Goal: Transaction & Acquisition: Download file/media

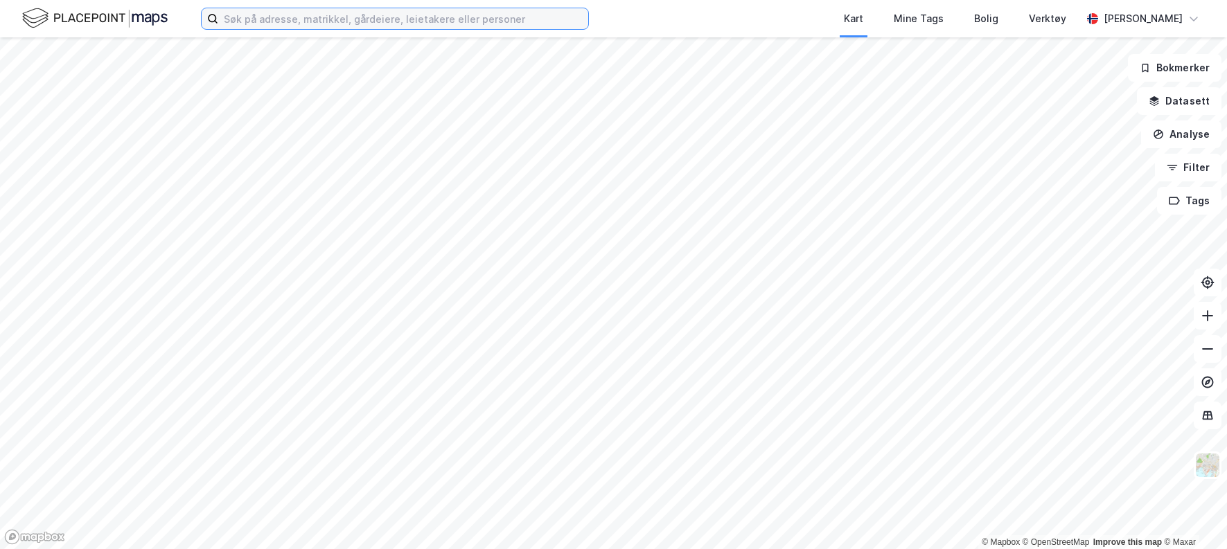
click at [340, 19] on input at bounding box center [403, 18] width 370 height 21
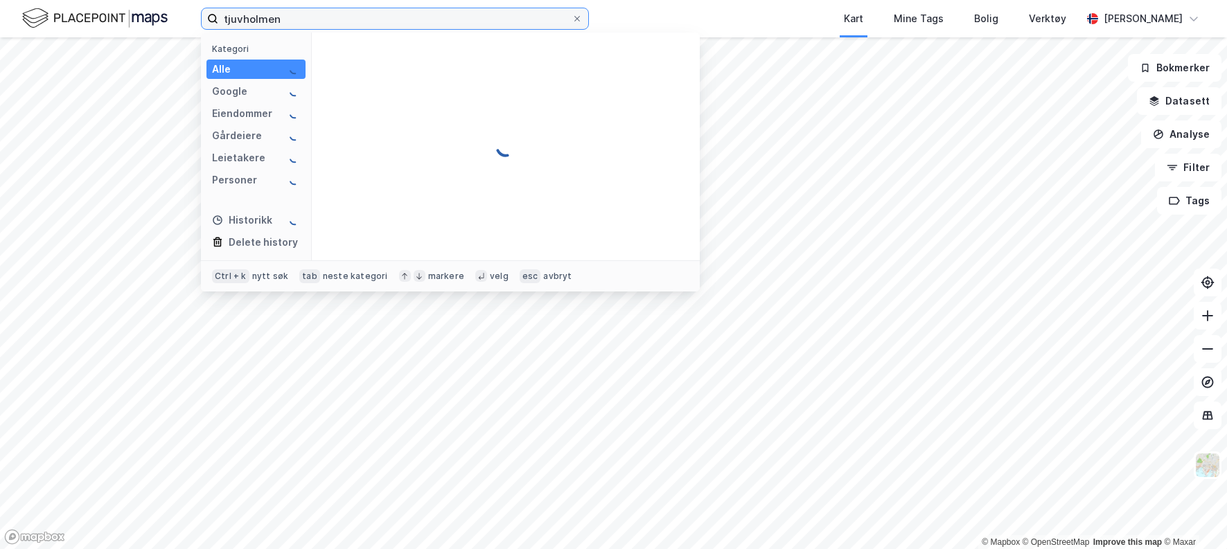
type input "tjuvholmen"
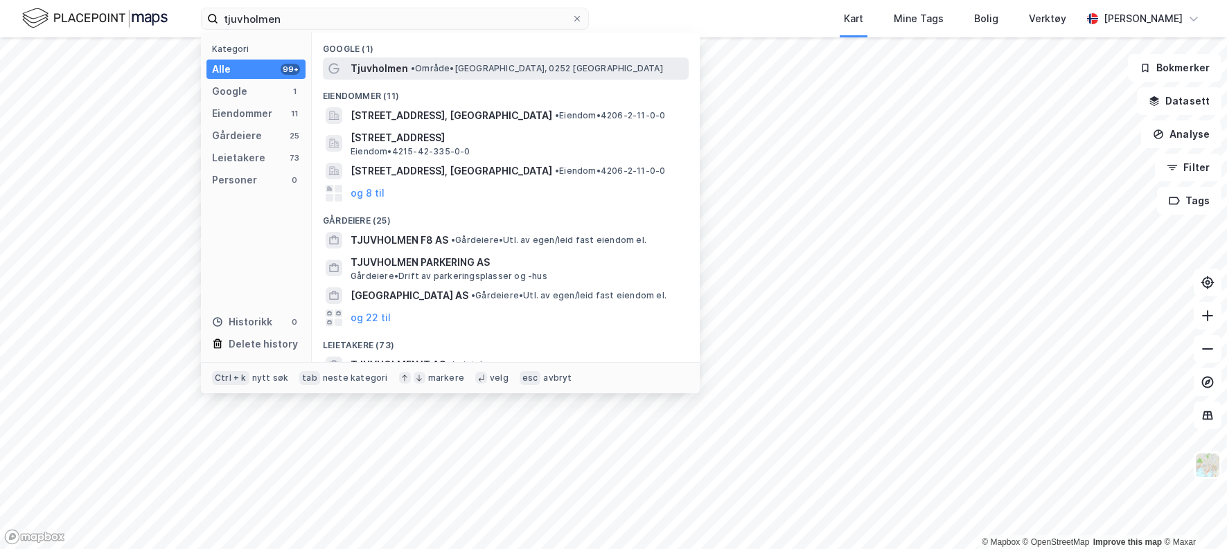
click at [435, 74] on div "Tjuvholmen • Område • [GEOGRAPHIC_DATA], 0252 [GEOGRAPHIC_DATA]" at bounding box center [518, 68] width 335 height 17
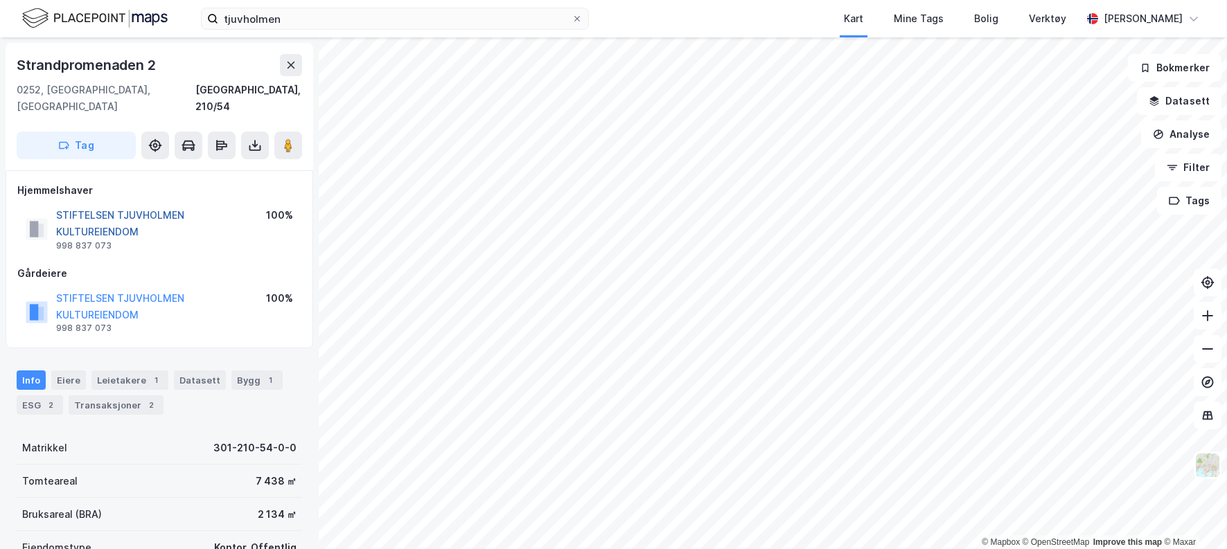
click at [0, 0] on button "STIFTELSEN TJUVHOLMEN KULTUREIENDOM" at bounding box center [0, 0] width 0 height 0
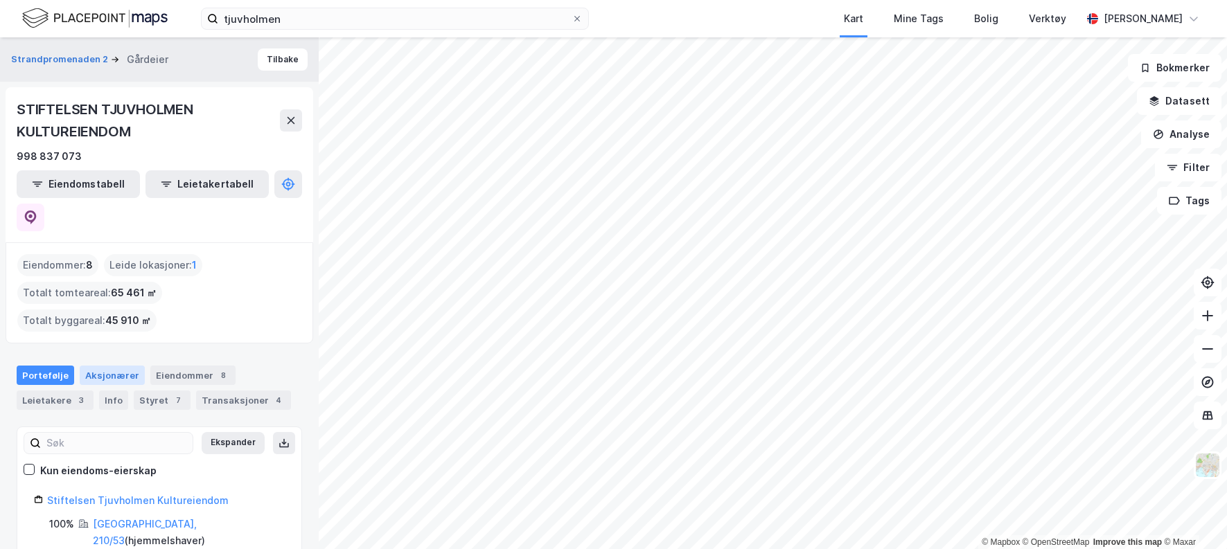
click at [109, 366] on div "Aksjonærer" at bounding box center [112, 375] width 65 height 19
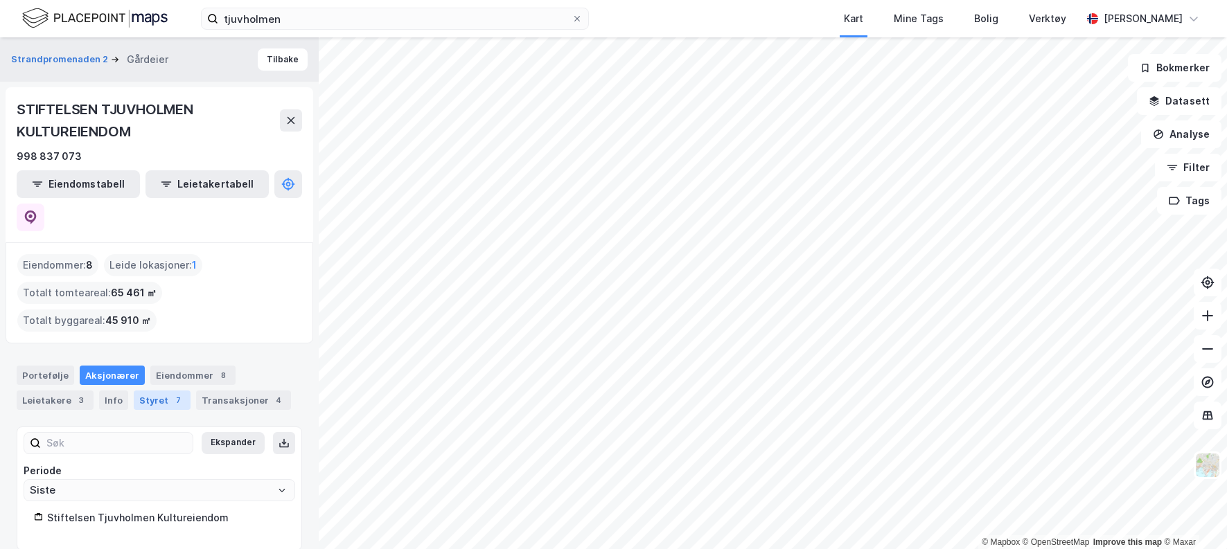
click at [143, 391] on div "Styret 7" at bounding box center [162, 400] width 57 height 19
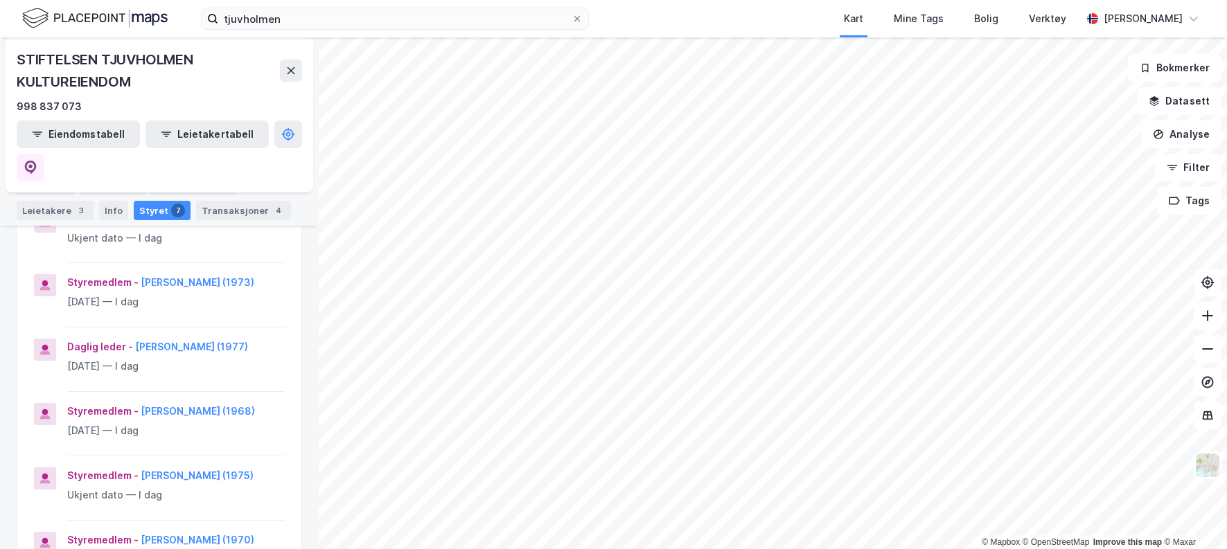
scroll to position [313, 0]
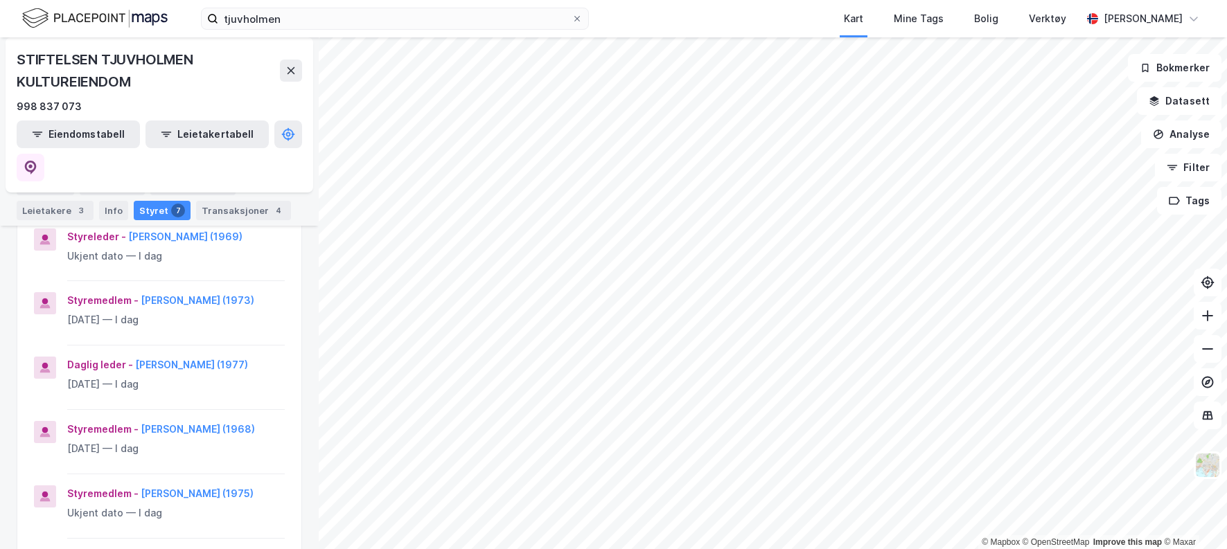
click at [32, 292] on div "Styremedlem - [PERSON_NAME] (1973) [DATE] — I dag" at bounding box center [159, 318] width 284 height 53
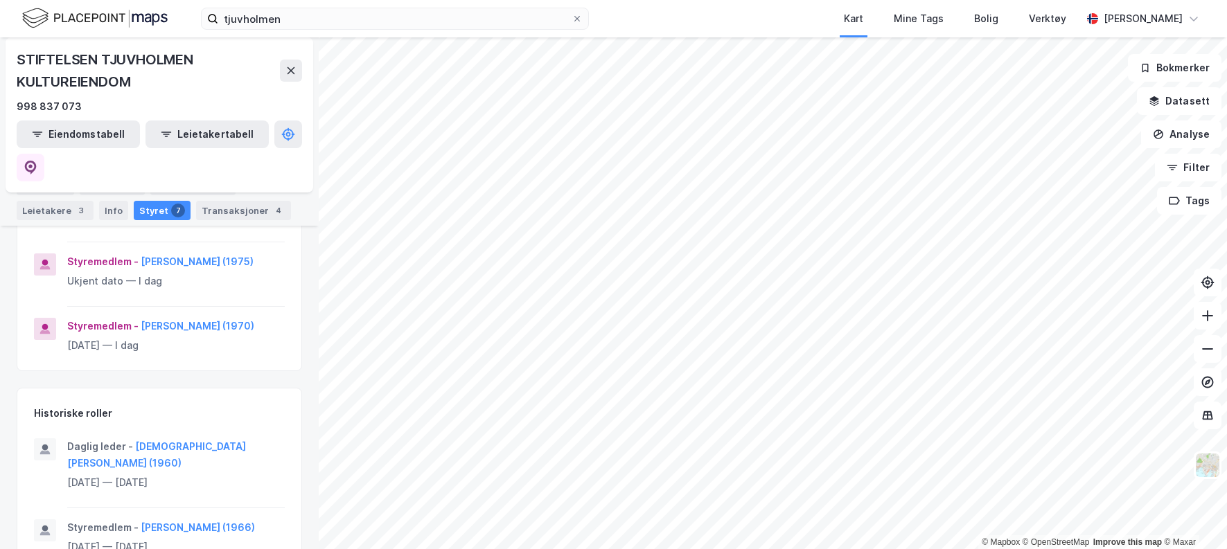
scroll to position [590, 0]
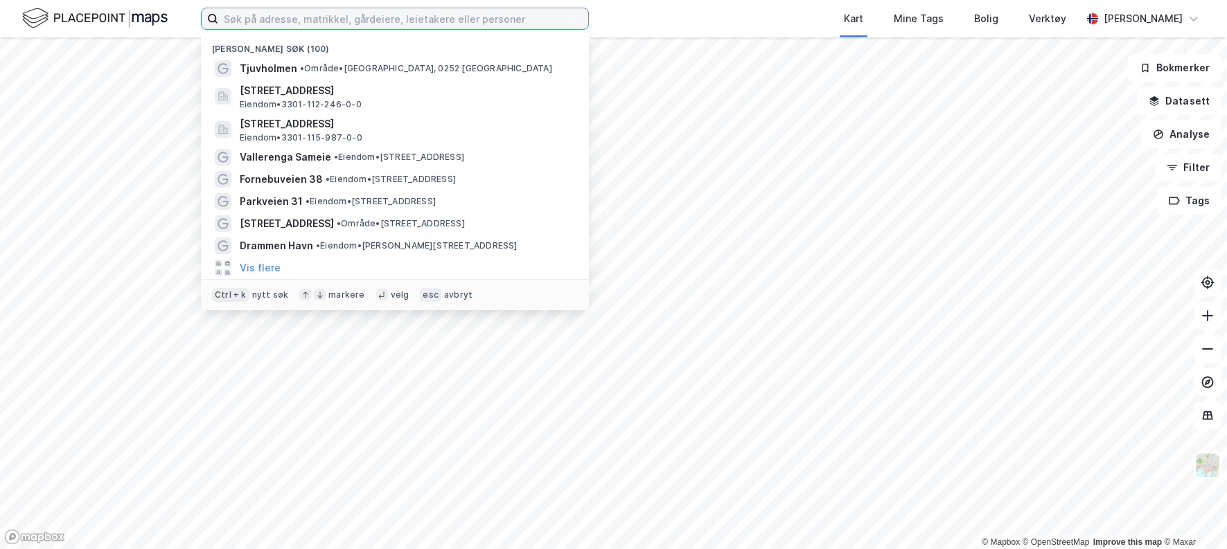
click at [238, 19] on input at bounding box center [403, 18] width 370 height 21
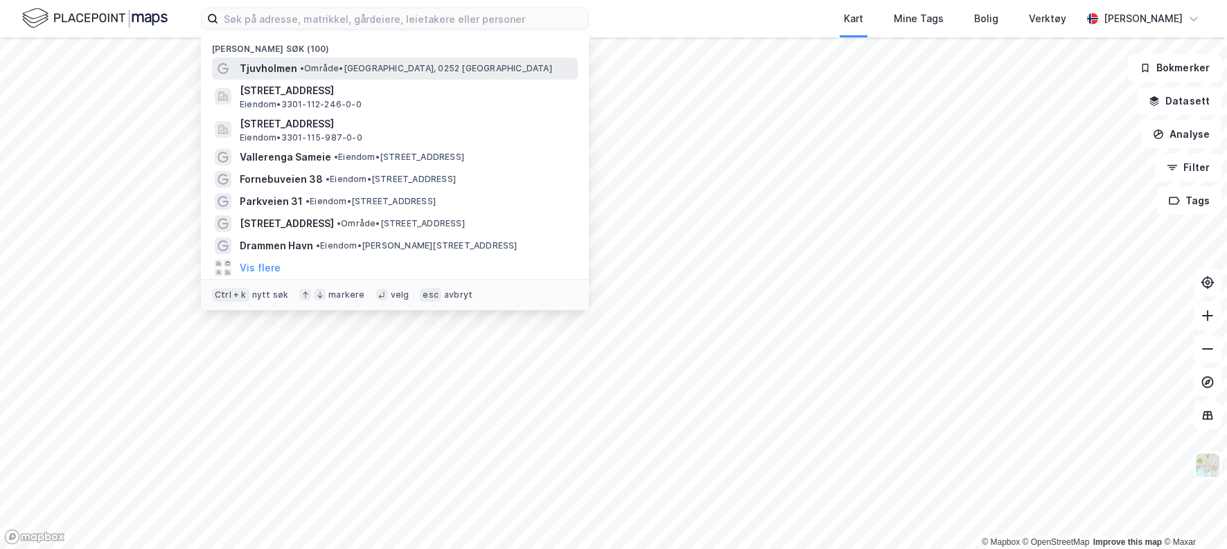
click at [265, 69] on span "Tjuvholmen" at bounding box center [269, 68] width 58 height 17
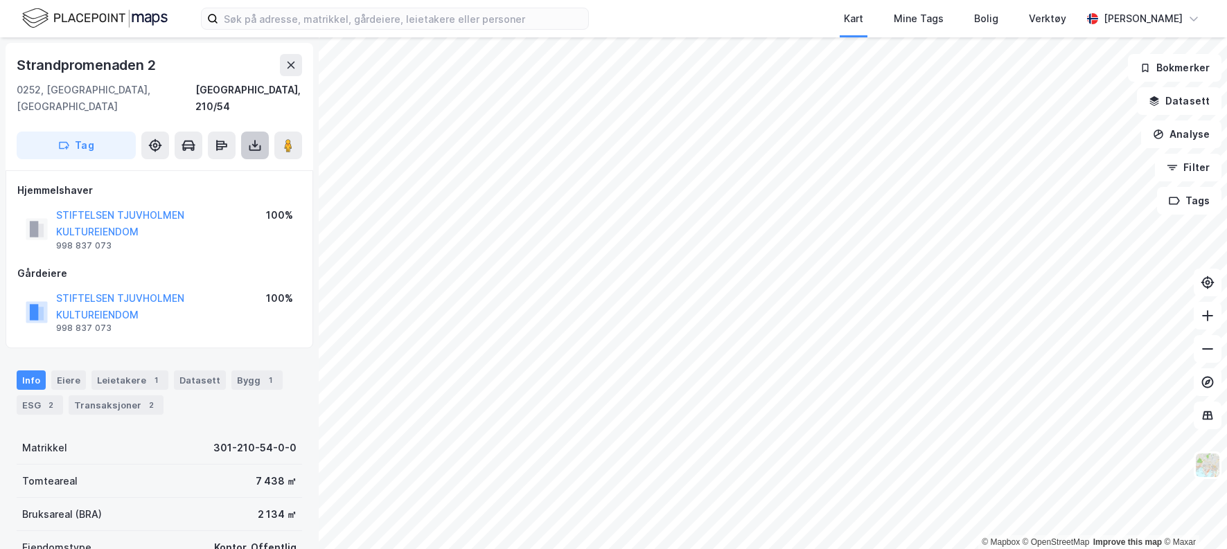
click at [255, 139] on icon at bounding box center [255, 146] width 14 height 14
click at [187, 168] on div "Last ned grunnbok" at bounding box center [186, 173] width 80 height 11
